Goal: Information Seeking & Learning: Learn about a topic

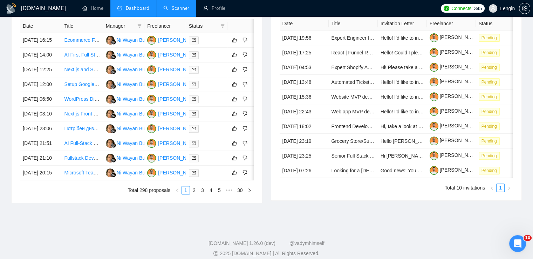
click at [177, 7] on link "Scanner" at bounding box center [176, 8] width 26 height 6
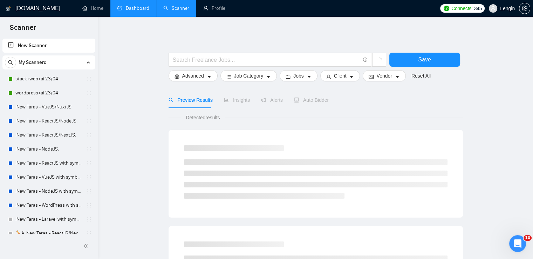
click at [135, 6] on link "Dashboard" at bounding box center [133, 8] width 32 height 6
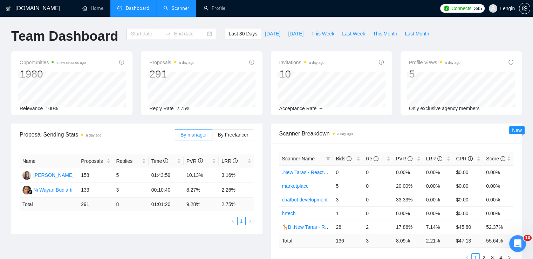
type input "[DATE]"
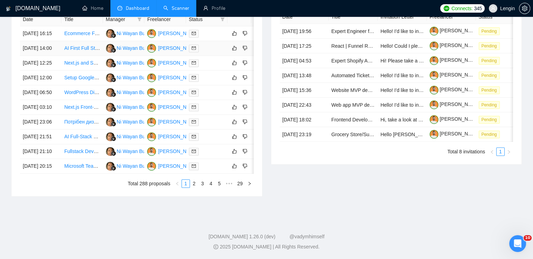
scroll to position [302, 0]
click at [192, 187] on link "2" at bounding box center [194, 184] width 8 height 8
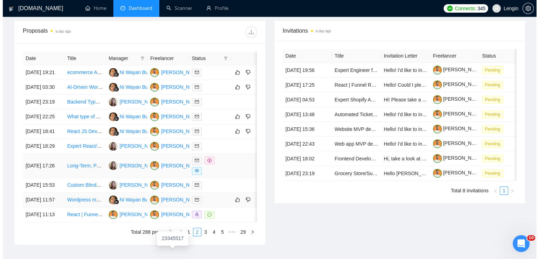
scroll to position [241, 0]
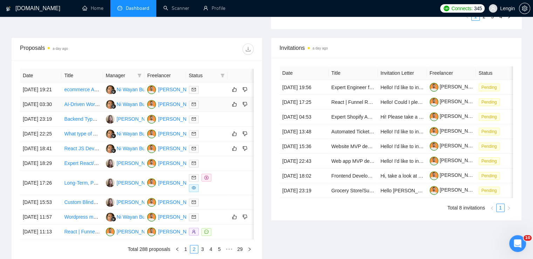
click at [89, 112] on td "AI-Driven WordPress Plugin Developer Needed" at bounding box center [81, 104] width 41 height 15
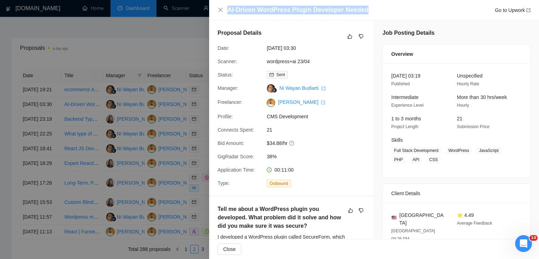
drag, startPoint x: 366, startPoint y: 8, endPoint x: 228, endPoint y: 7, distance: 137.5
click at [228, 7] on div "AI-Driven WordPress Plugin Developer Needed Go to Upwork" at bounding box center [378, 10] width 303 height 9
copy h4 "AI-Driven WordPress Plugin Developer Needed"
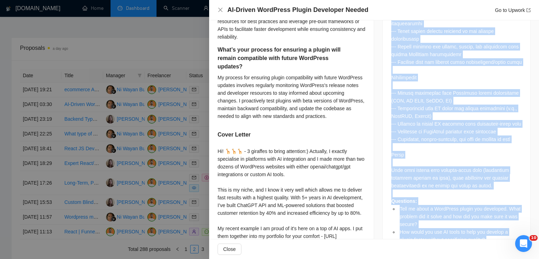
scroll to position [542, 0]
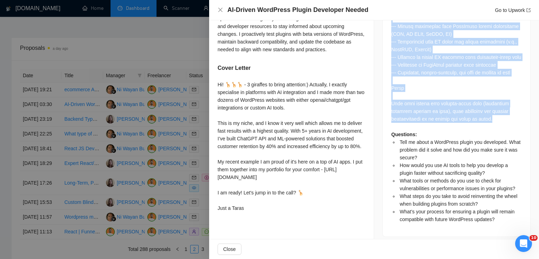
drag, startPoint x: 388, startPoint y: 68, endPoint x: 495, endPoint y: 104, distance: 113.3
click at [495, 104] on div "Questions: Tell me about a WordPress plugin you developed. What problem did it …" at bounding box center [456, 13] width 147 height 446
copy div "We are seeking a WordPress Plugin Developer who can leverage AI tools to accele…"
drag, startPoint x: 216, startPoint y: 82, endPoint x: 251, endPoint y: 220, distance: 142.0
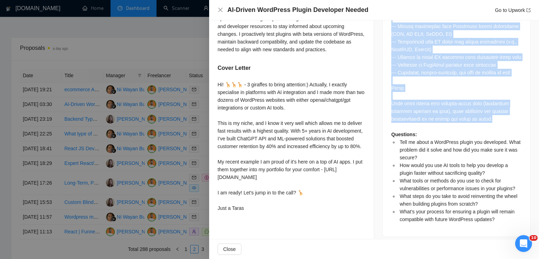
copy div "Hi! 🦒🦒🦒 - 3 giraffes to bring attention:) Actually, I exactly specialise in pla…"
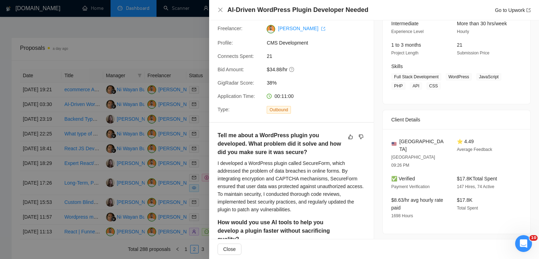
scroll to position [0, 0]
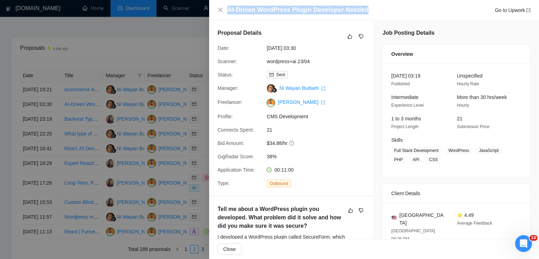
drag, startPoint x: 227, startPoint y: 11, endPoint x: 363, endPoint y: 10, distance: 135.7
click at [363, 10] on div "AI-Driven WordPress Plugin Developer Needed Go to Upwork" at bounding box center [378, 10] width 303 height 9
copy h4 "AI-Driven WordPress Plugin Developer Needed"
click at [222, 10] on icon "close" at bounding box center [220, 10] width 6 height 6
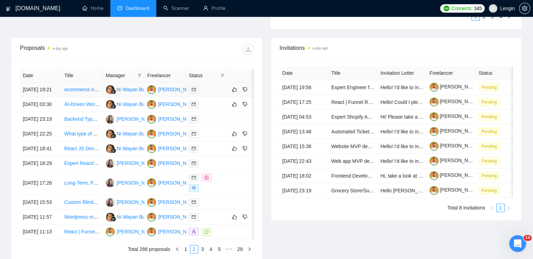
click at [89, 97] on td "ecommerce AI Chat (B2B) Looking for Architect / full stack" at bounding box center [81, 89] width 41 height 15
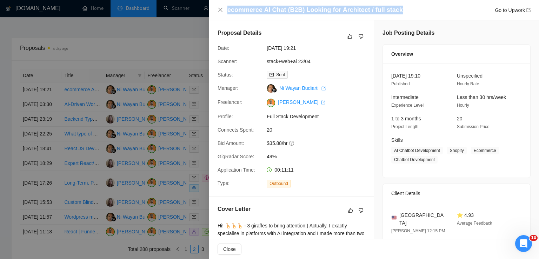
drag, startPoint x: 393, startPoint y: 9, endPoint x: 228, endPoint y: 6, distance: 165.6
click at [228, 6] on h4 "ecommerce AI Chat (B2B) Looking for Architect / full stack" at bounding box center [314, 10] width 175 height 9
copy h4 "ecommerce AI Chat (B2B) Looking for Architect / full stack"
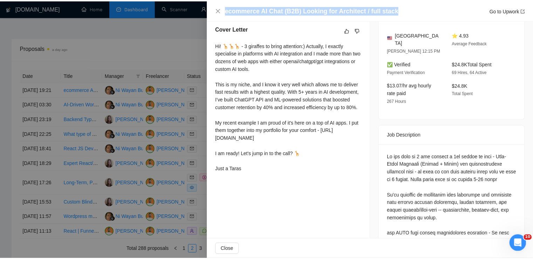
scroll to position [184, 0]
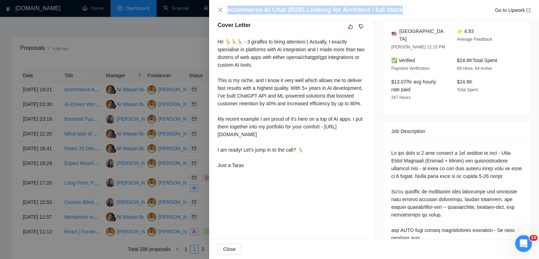
drag, startPoint x: 216, startPoint y: 43, endPoint x: 266, endPoint y: 190, distance: 155.2
click at [266, 180] on div "Cover Letter Hi! 🦒🦒🦒 - 3 giraffes to bring attention:) Actually, I exactly spec…" at bounding box center [291, 97] width 164 height 168
copy div "Hi! 🦒🦒🦒 - 3 giraffes to bring attention:) Actually, I exactly specialise in pla…"
click at [219, 9] on icon "close" at bounding box center [220, 10] width 6 height 6
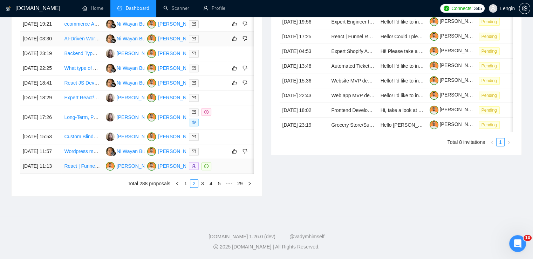
scroll to position [338, 0]
click at [187, 187] on link "1" at bounding box center [186, 184] width 8 height 8
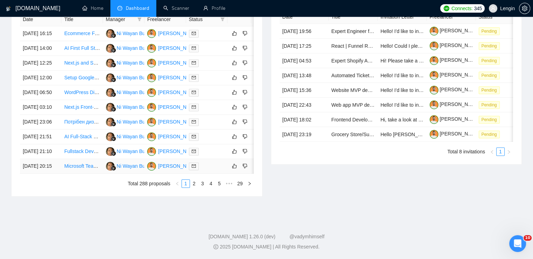
click at [78, 174] on td "Microsoft Teams App Development in React" at bounding box center [81, 166] width 41 height 15
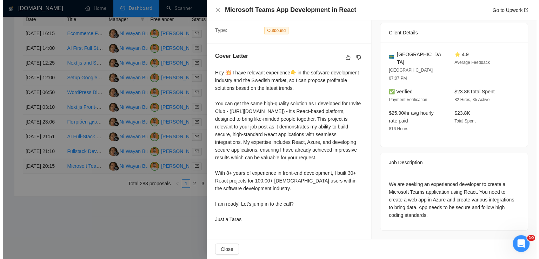
scroll to position [172, 0]
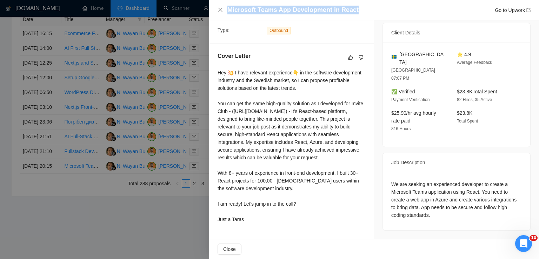
drag, startPoint x: 354, startPoint y: 9, endPoint x: 225, endPoint y: 12, distance: 128.4
click at [225, 12] on div "Microsoft Teams App Development in React Go to Upwork" at bounding box center [373, 10] width 313 height 9
copy h4 "Microsoft Teams App Development in React"
drag, startPoint x: 217, startPoint y: 63, endPoint x: 260, endPoint y: 222, distance: 164.2
click at [260, 222] on div "Cover Letter Hey 💥 I have relevant experience👇 in the software development indu…" at bounding box center [291, 138] width 164 height 191
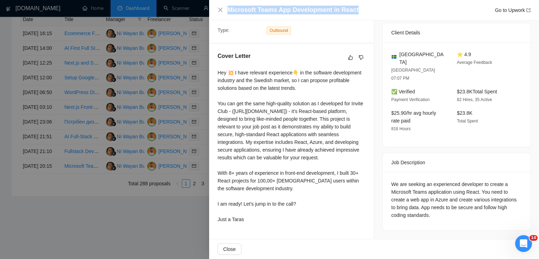
copy div "Hey 💥 I have relevant experience👇 in the software development industry and the …"
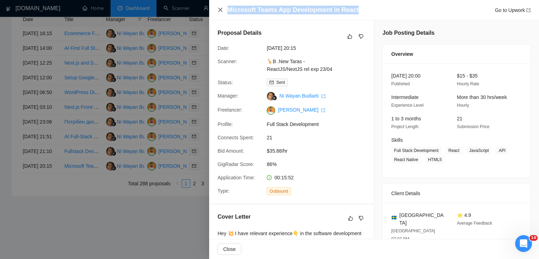
click at [218, 9] on icon "close" at bounding box center [220, 10] width 6 height 6
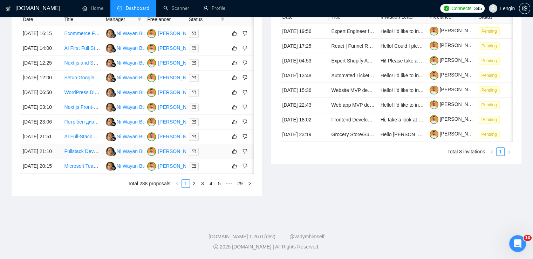
click at [80, 159] on td "Fullstack Developer Needed for SaaS Travel Software" at bounding box center [81, 151] width 41 height 15
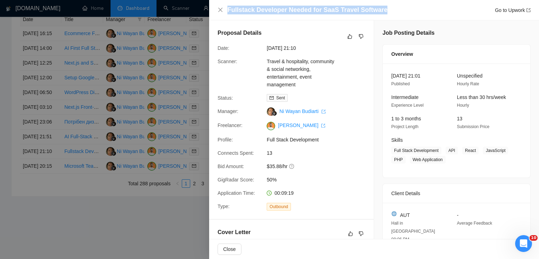
drag, startPoint x: 384, startPoint y: 10, endPoint x: 227, endPoint y: 9, distance: 157.1
click at [227, 9] on div "Fullstack Developer Needed for SaaS Travel Software Go to Upwork" at bounding box center [373, 10] width 313 height 9
copy h4 "Fullstack Developer Needed for SaaS Travel Software"
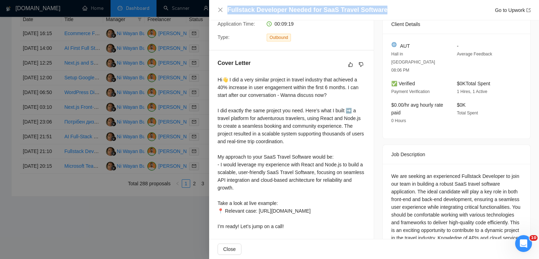
scroll to position [203, 0]
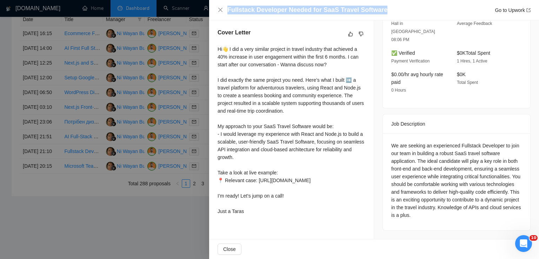
drag, startPoint x: 217, startPoint y: 45, endPoint x: 253, endPoint y: 222, distance: 180.8
click at [253, 222] on div "Cover Letter Hi👋 I did a very similar project in travel industry that achieved …" at bounding box center [291, 123] width 164 height 206
copy div "Hi👋 I did a very similar project in travel industry that achieved a 40% increas…"
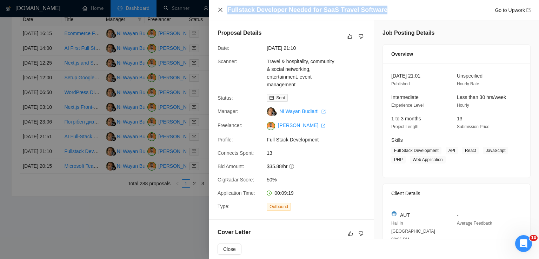
click at [221, 10] on icon "close" at bounding box center [220, 10] width 6 height 6
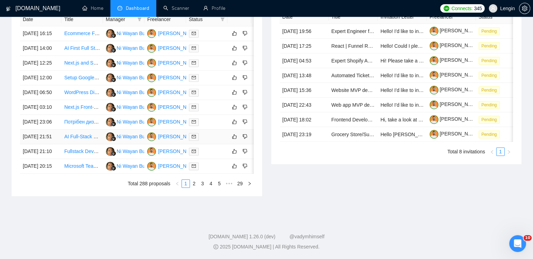
click at [79, 144] on td "AI Full-Stack Engineer Needed for HealthCare Web and Mobile Application" at bounding box center [81, 136] width 41 height 15
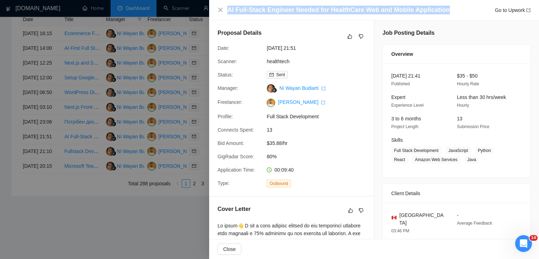
drag, startPoint x: 441, startPoint y: 11, endPoint x: 228, endPoint y: 10, distance: 213.6
click at [228, 10] on div "AI Full-Stack Engineer Needed for HealthCare Web and Mobile Application Go to U…" at bounding box center [378, 10] width 303 height 9
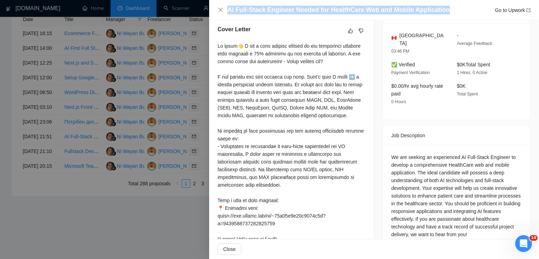
scroll to position [199, 0]
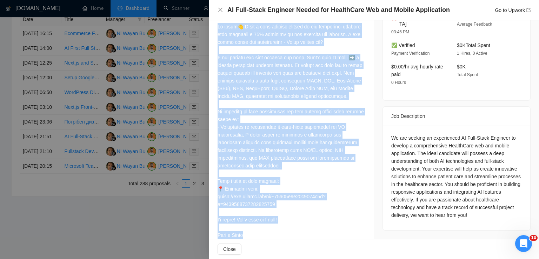
drag, startPoint x: 217, startPoint y: 26, endPoint x: 245, endPoint y: 232, distance: 208.6
click at [245, 232] on div "Cover Letter" at bounding box center [291, 124] width 164 height 253
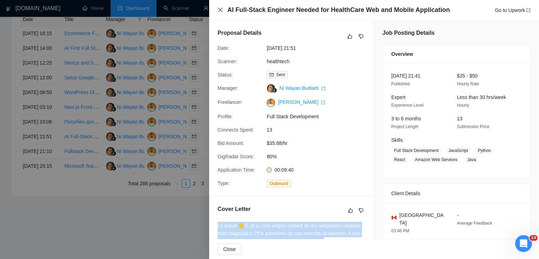
click at [220, 9] on icon "close" at bounding box center [220, 10] width 4 height 4
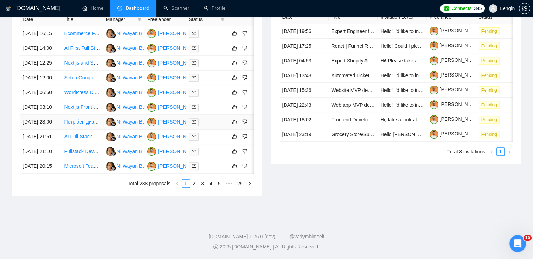
click at [88, 128] on td "Потрібен дизайнер для роботи із зображеннями та легких візуальних правок на сай…" at bounding box center [81, 122] width 41 height 15
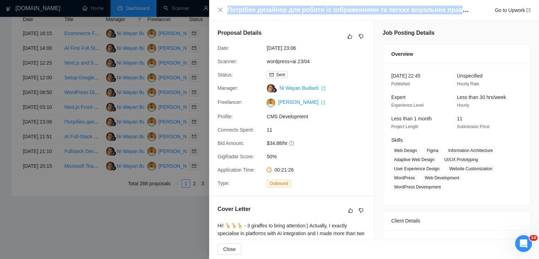
drag, startPoint x: 228, startPoint y: 9, endPoint x: 465, endPoint y: 13, distance: 237.1
click at [465, 13] on h4 "Потрібен дизайнер для роботи із зображеннями та легких візуальних правок на сай…" at bounding box center [348, 10] width 242 height 9
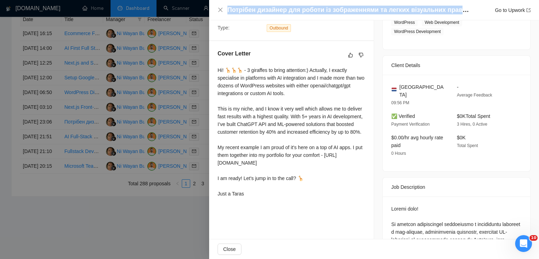
scroll to position [156, 0]
drag, startPoint x: 217, startPoint y: 69, endPoint x: 253, endPoint y: 209, distance: 144.6
click at [253, 196] on div "Hi! 🦒🦒🦒 - 3 giraffes to bring attention:) Actually, I exactly specialise in pla…" at bounding box center [291, 130] width 148 height 131
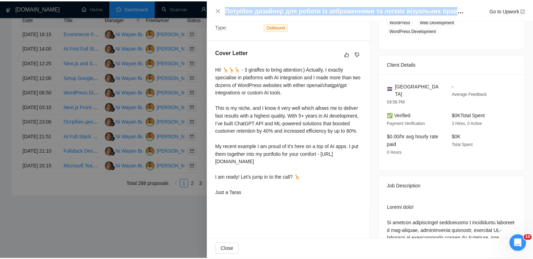
scroll to position [0, 0]
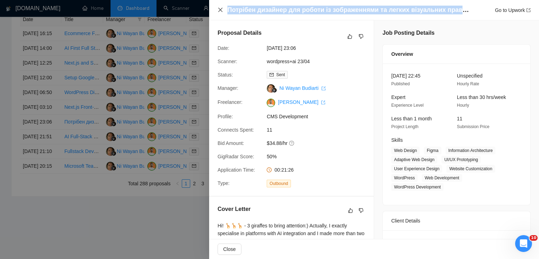
click at [222, 10] on icon "close" at bounding box center [220, 10] width 6 height 6
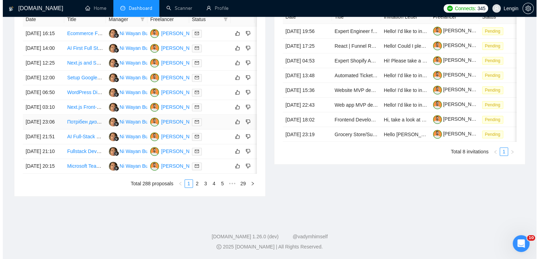
scroll to position [297, 0]
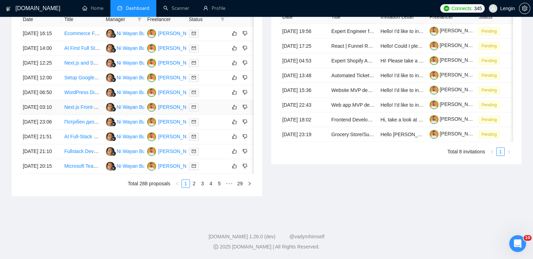
click at [73, 115] on td "Next.js Front-End Developer Needed" at bounding box center [81, 107] width 41 height 15
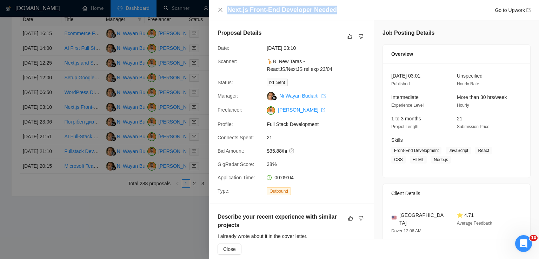
drag, startPoint x: 334, startPoint y: 11, endPoint x: 230, endPoint y: 4, distance: 104.1
click at [230, 4] on div "Next.js Front-End Developer Needed Go to Upwork" at bounding box center [374, 10] width 330 height 20
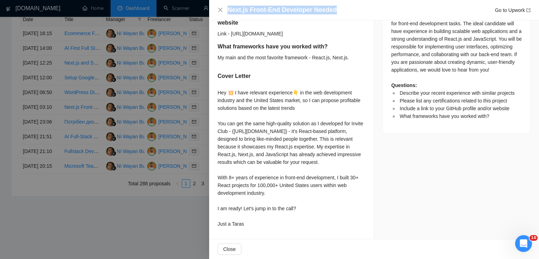
scroll to position [352, 0]
drag, startPoint x: 217, startPoint y: 76, endPoint x: 254, endPoint y: 241, distance: 168.1
click at [254, 241] on div "Next.js Front-End Developer Needed Go to Upwork Proposal Details Date: [DATE] 0…" at bounding box center [374, 129] width 330 height 259
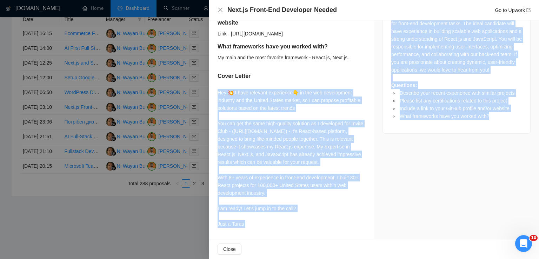
scroll to position [346, 0]
click at [278, 174] on div "Hey 💥 I have relevant experience👇 in the web development industry and the Unite…" at bounding box center [291, 158] width 148 height 139
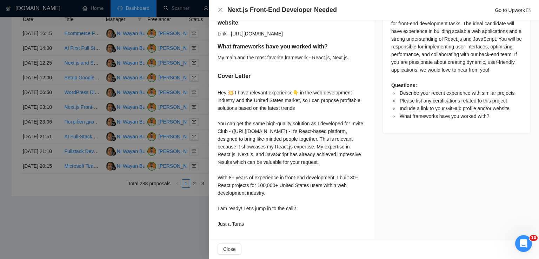
drag, startPoint x: 241, startPoint y: 231, endPoint x: 216, endPoint y: 81, distance: 151.6
click at [216, 81] on div "Describe your recent experience with similar projects I already wrote about it …" at bounding box center [291, 61] width 164 height 356
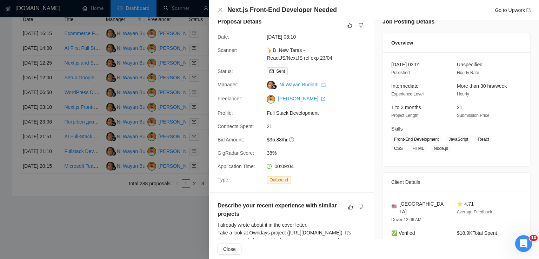
scroll to position [0, 0]
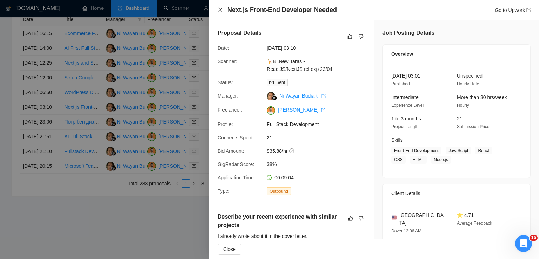
click at [222, 9] on icon "close" at bounding box center [220, 10] width 6 height 6
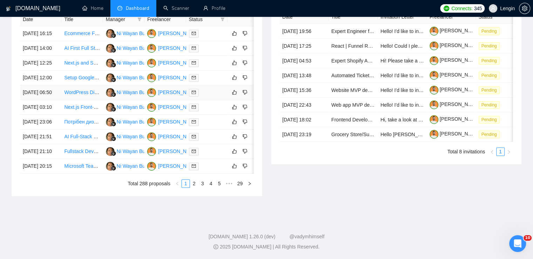
click at [83, 100] on td "WordPress Directory Development" at bounding box center [81, 92] width 41 height 15
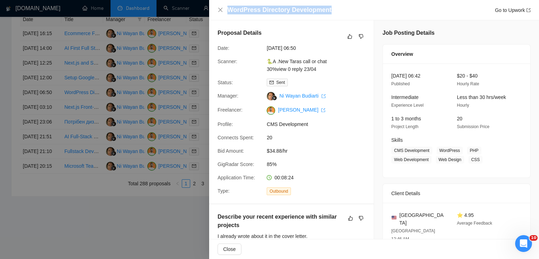
drag, startPoint x: 331, startPoint y: 10, endPoint x: 228, endPoint y: 12, distance: 102.8
click at [228, 12] on div "WordPress Directory Development Go to Upwork" at bounding box center [378, 10] width 303 height 9
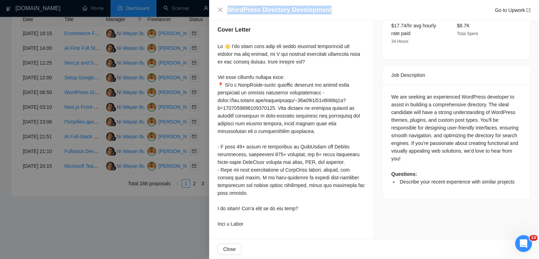
scroll to position [264, 0]
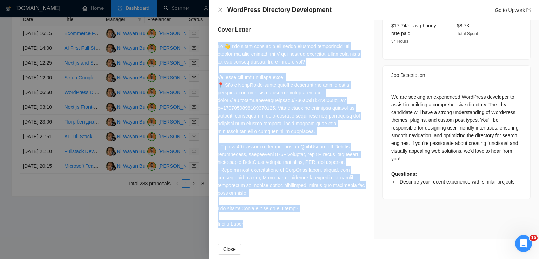
drag, startPoint x: 217, startPoint y: 47, endPoint x: 241, endPoint y: 224, distance: 178.7
click at [241, 224] on div at bounding box center [291, 134] width 148 height 185
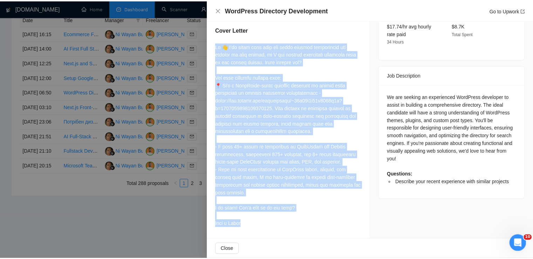
scroll to position [0, 0]
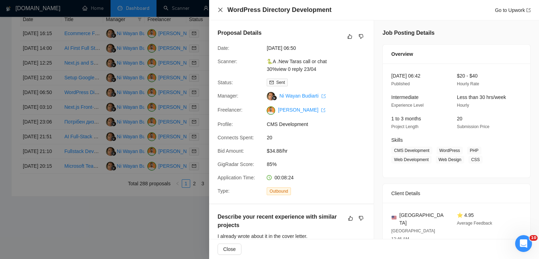
click at [222, 10] on icon "close" at bounding box center [220, 10] width 6 height 6
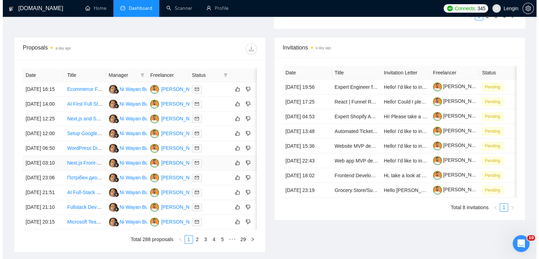
scroll to position [241, 0]
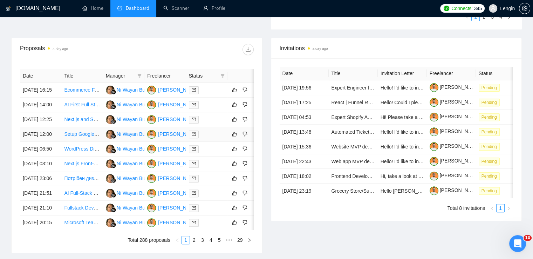
click at [82, 142] on td "Setup Google Cloud DICOM Store with Basic Web Viewer (Proof of Concept)" at bounding box center [81, 134] width 41 height 15
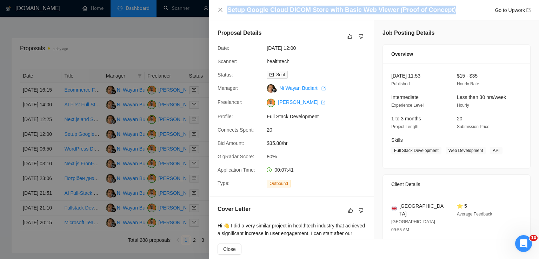
drag, startPoint x: 447, startPoint y: 12, endPoint x: 227, endPoint y: 12, distance: 219.5
click at [227, 12] on div "Setup Google Cloud DICOM Store with Basic Web Viewer (Proof of Concept) Go to U…" at bounding box center [378, 10] width 303 height 9
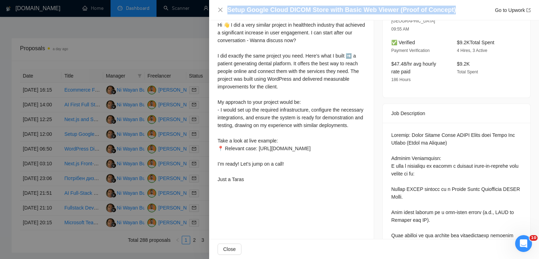
scroll to position [200, 0]
drag, startPoint x: 217, startPoint y: 26, endPoint x: 250, endPoint y: 202, distance: 178.4
click at [250, 195] on div "Cover Letter Hi 👋 I did a very similar project in healthtech industry that achi…" at bounding box center [291, 95] width 164 height 198
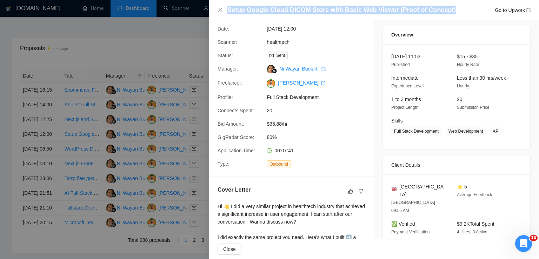
scroll to position [0, 0]
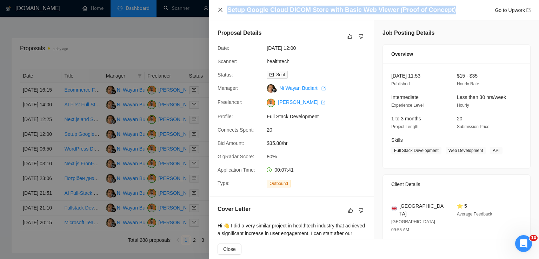
click at [221, 9] on icon "close" at bounding box center [220, 10] width 4 height 4
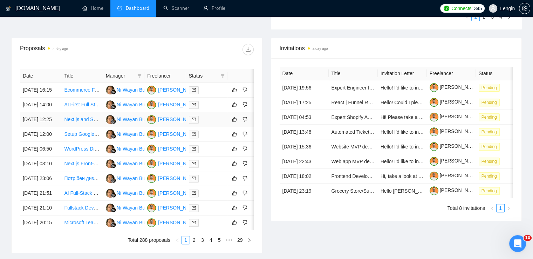
click at [90, 127] on td "Next.js and Supabase Expert Needed for Project" at bounding box center [81, 119] width 41 height 15
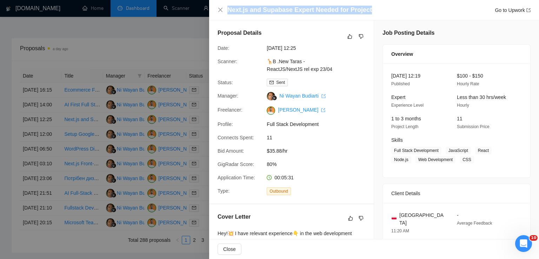
drag, startPoint x: 364, startPoint y: 11, endPoint x: 227, endPoint y: 7, distance: 136.5
click at [227, 7] on h4 "Next.js and Supabase Expert Needed for Project" at bounding box center [299, 10] width 144 height 9
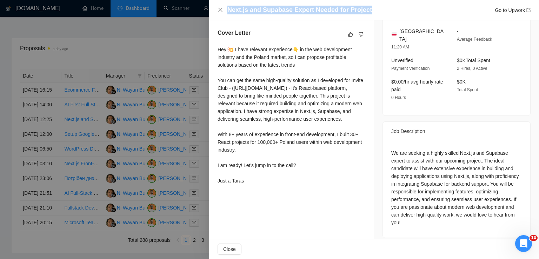
drag, startPoint x: 218, startPoint y: 47, endPoint x: 250, endPoint y: 194, distance: 150.0
click at [250, 184] on div "Hey!💥 I have relevant experience👇 in the web development industry and the Polan…" at bounding box center [291, 115] width 148 height 139
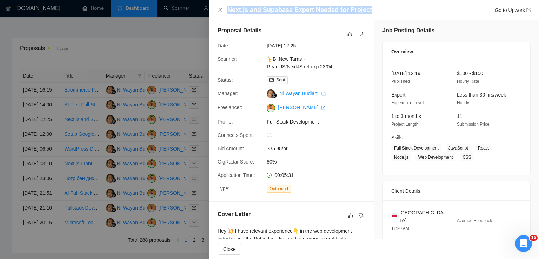
scroll to position [0, 0]
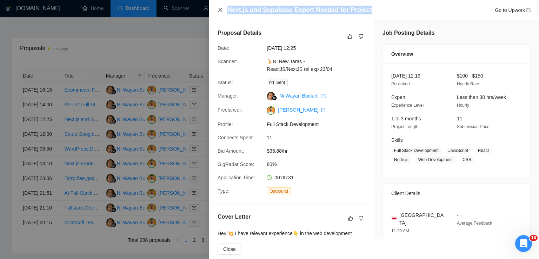
click at [222, 9] on icon "close" at bounding box center [220, 10] width 6 height 6
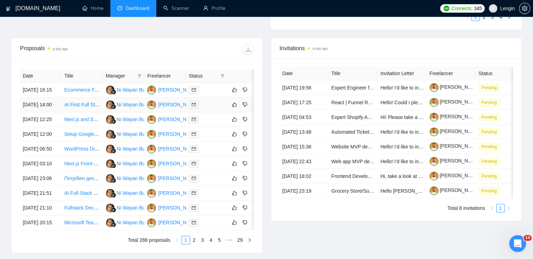
click at [90, 112] on td "AI First Full Stack MERN Developer with DevOps Skills Needed" at bounding box center [81, 104] width 41 height 15
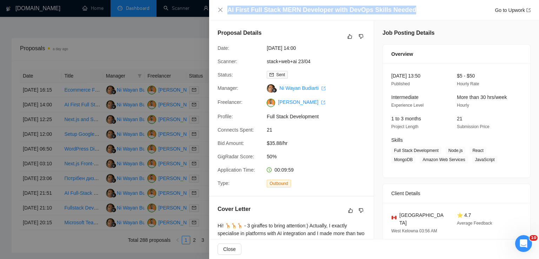
drag, startPoint x: 409, startPoint y: 12, endPoint x: 228, endPoint y: 13, distance: 181.7
click at [228, 13] on div "AI First Full Stack MERN Developer with DevOps Skills Needed Go to Upwork" at bounding box center [378, 10] width 303 height 9
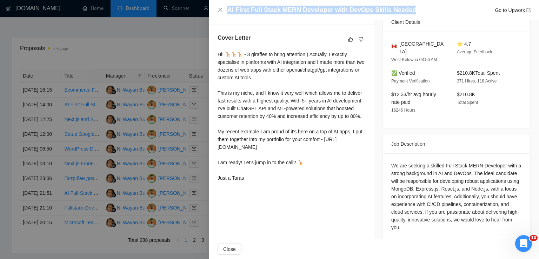
scroll to position [175, 0]
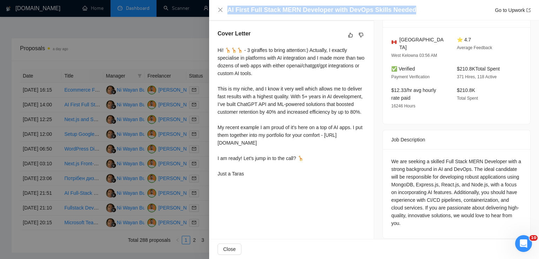
drag, startPoint x: 218, startPoint y: 51, endPoint x: 250, endPoint y: 197, distance: 149.7
click at [250, 189] on div "Cover Letter Hi! 🦒🦒🦒 - 3 giraffes to bring attention:) Actually, I exactly spec…" at bounding box center [291, 105] width 164 height 168
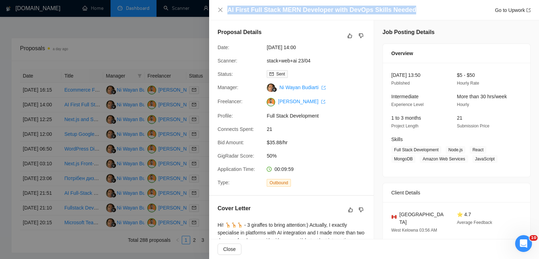
scroll to position [0, 0]
click at [221, 9] on icon "close" at bounding box center [220, 10] width 4 height 4
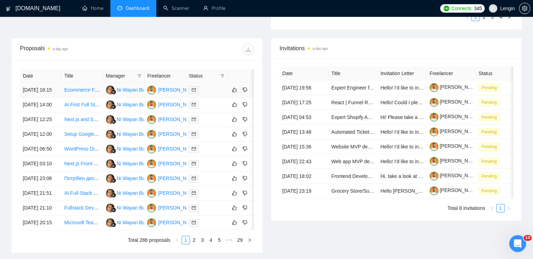
click at [88, 97] on td "Ecommerce Financial Dashboard Development with Automation" at bounding box center [81, 90] width 41 height 15
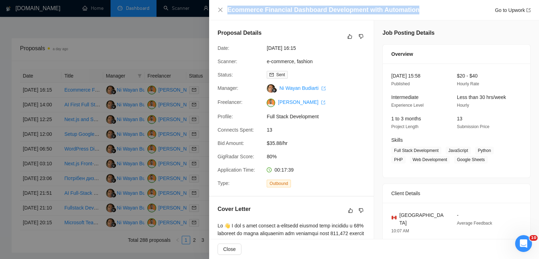
drag, startPoint x: 411, startPoint y: 12, endPoint x: 234, endPoint y: 4, distance: 176.9
click at [234, 4] on div "Ecommerce Financial Dashboard Development with Automation Go to Upwork" at bounding box center [374, 10] width 330 height 20
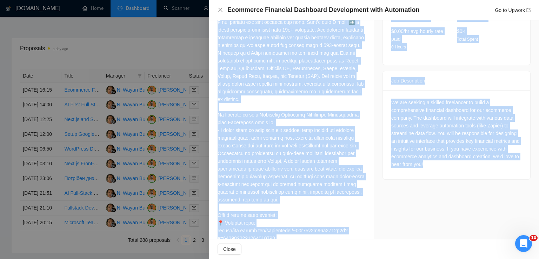
scroll to position [288, 0]
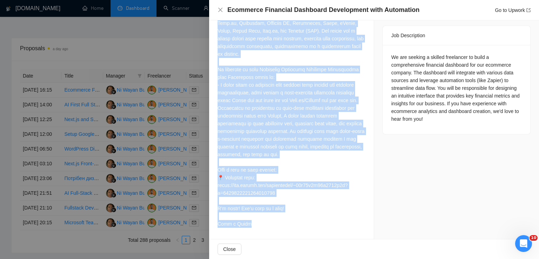
drag, startPoint x: 215, startPoint y: 24, endPoint x: 249, endPoint y: 222, distance: 200.6
click at [249, 222] on div "Cover Letter" at bounding box center [291, 78] width 164 height 322
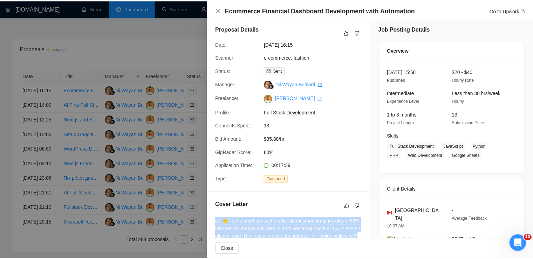
scroll to position [0, 0]
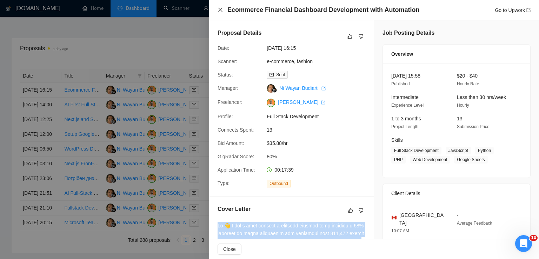
click at [219, 10] on icon "close" at bounding box center [220, 10] width 6 height 6
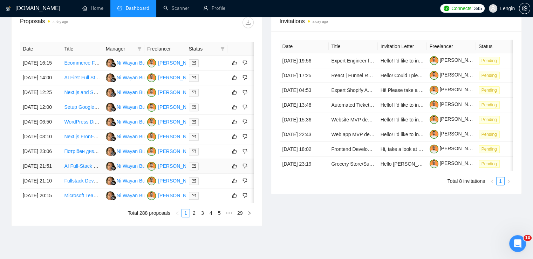
scroll to position [261, 0]
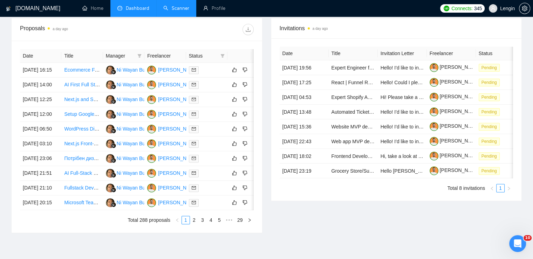
click at [168, 8] on link "Scanner" at bounding box center [176, 8] width 26 height 6
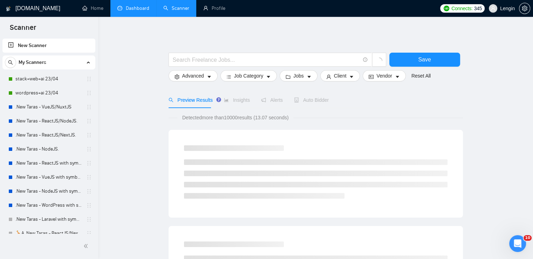
click at [122, 5] on link "Dashboard" at bounding box center [133, 8] width 32 height 6
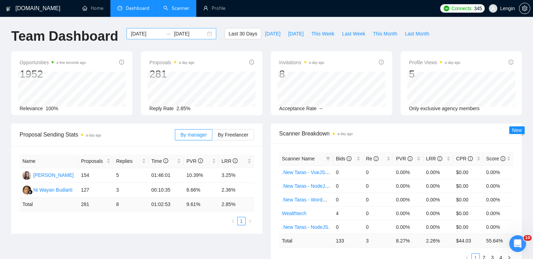
click at [206, 33] on div "[DATE] [DATE]" at bounding box center [172, 33] width 90 height 11
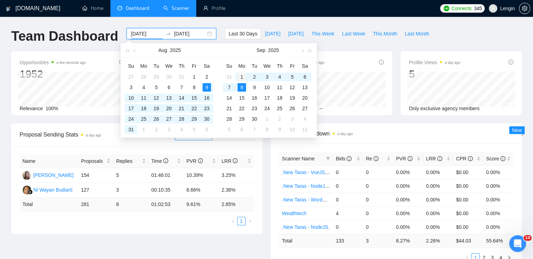
type input "[DATE]"
click at [242, 77] on div "1" at bounding box center [242, 77] width 8 height 8
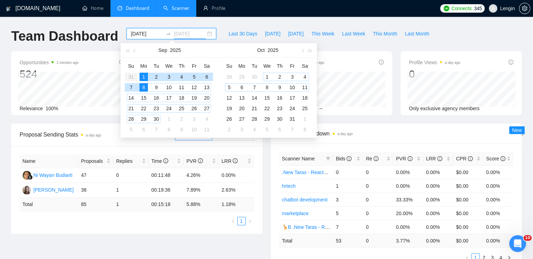
type input "[DATE]"
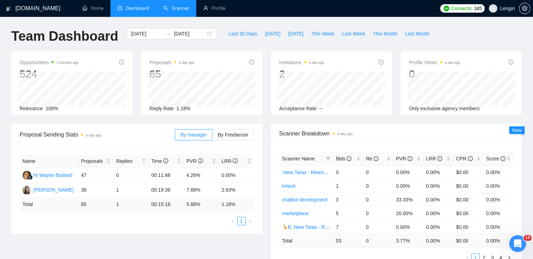
click at [237, 147] on div "Name Proposals Replies Time PVR LRR Ni Wayan Budiarti 47 0 00:11:48 4.26% 0.00%…" at bounding box center [136, 190] width 251 height 88
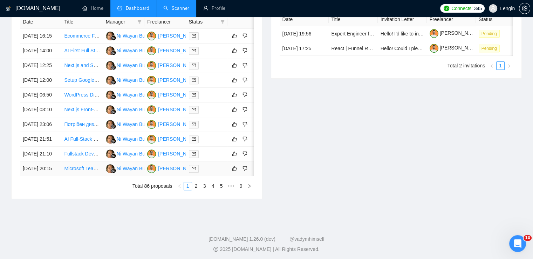
scroll to position [332, 0]
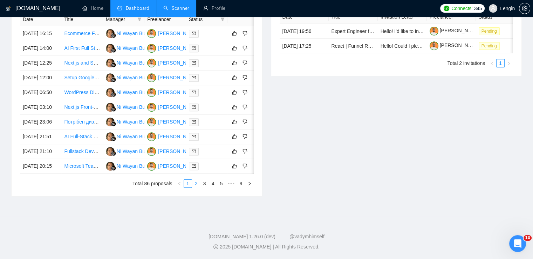
click at [198, 187] on link "2" at bounding box center [197, 184] width 8 height 8
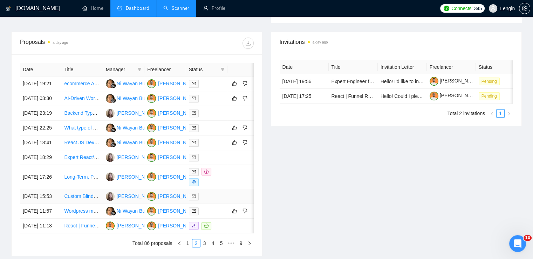
scroll to position [338, 0]
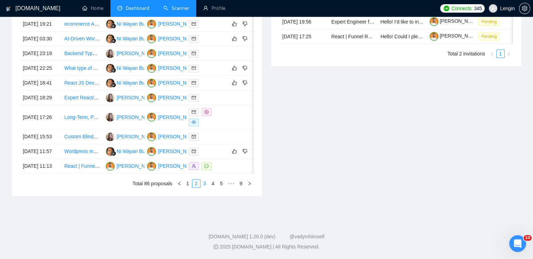
click at [205, 187] on link "3" at bounding box center [205, 184] width 8 height 8
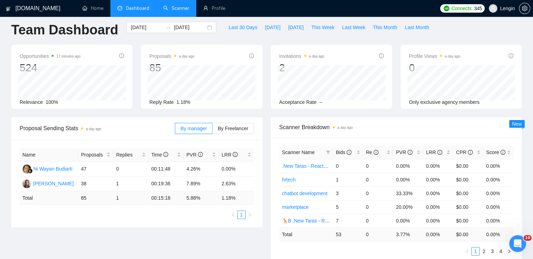
scroll to position [0, 0]
